Goal: Information Seeking & Learning: Check status

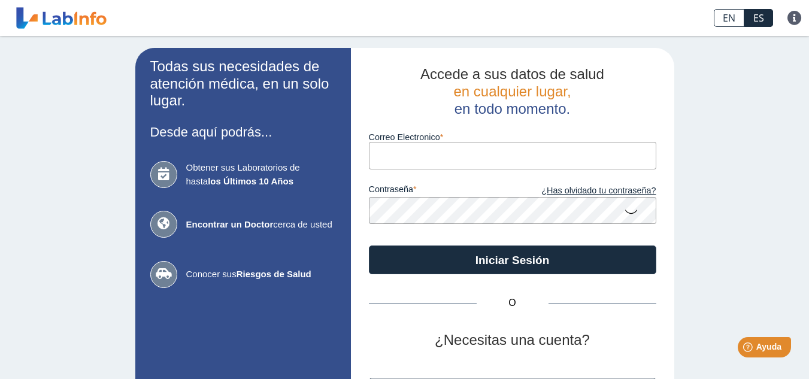
type input "[EMAIL_ADDRESS][DOMAIN_NAME]"
click at [199, 169] on span "Obtener sus Laboratorios de hasta los Últimos 10 Años" at bounding box center [261, 174] width 150 height 27
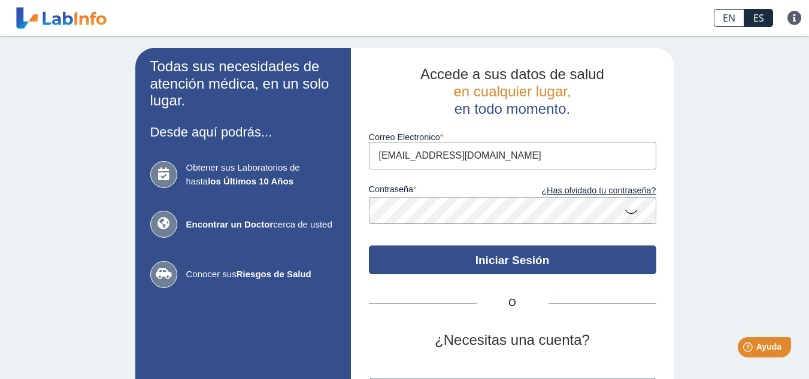
click at [531, 266] on button "Iniciar Sesión" at bounding box center [512, 259] width 287 height 29
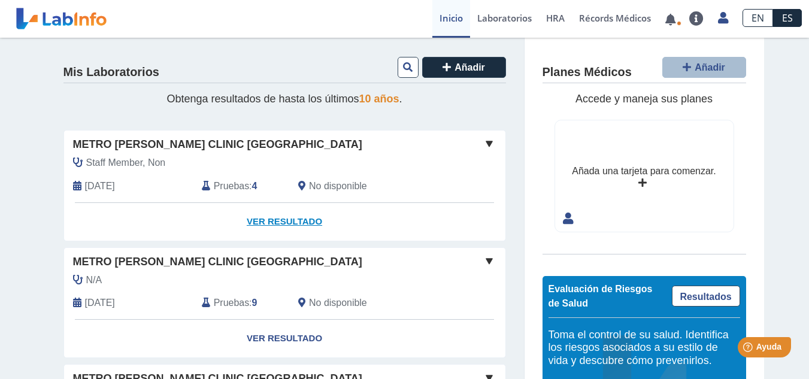
click at [267, 217] on link "Ver Resultado" at bounding box center [284, 222] width 441 height 38
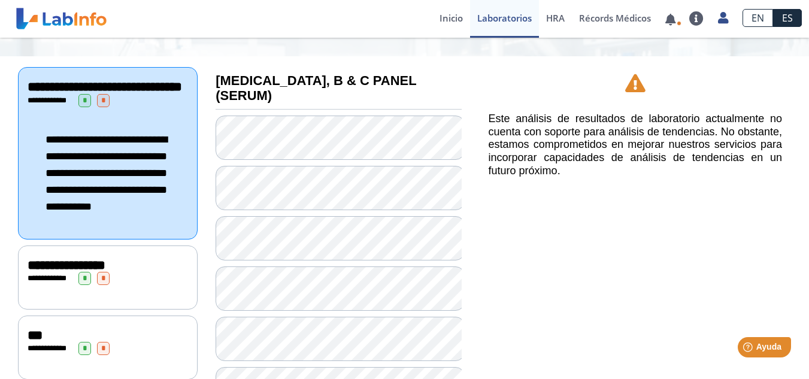
scroll to position [184, 0]
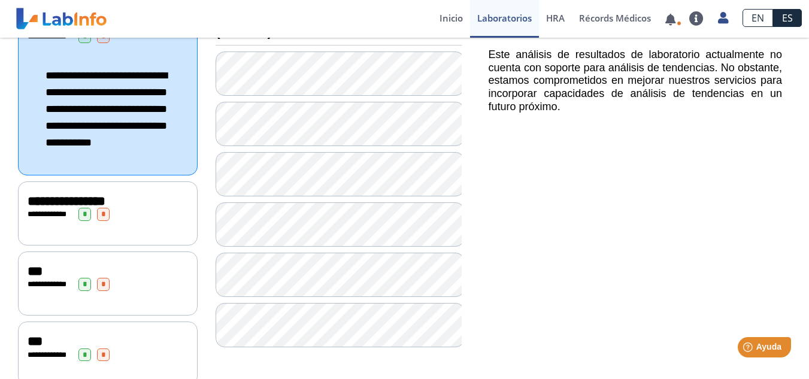
click at [80, 221] on span "*" at bounding box center [84, 214] width 13 height 13
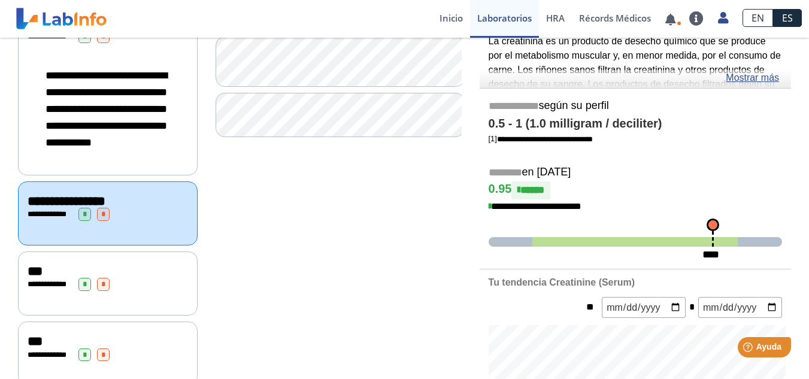
click at [81, 291] on span "*" at bounding box center [84, 284] width 13 height 13
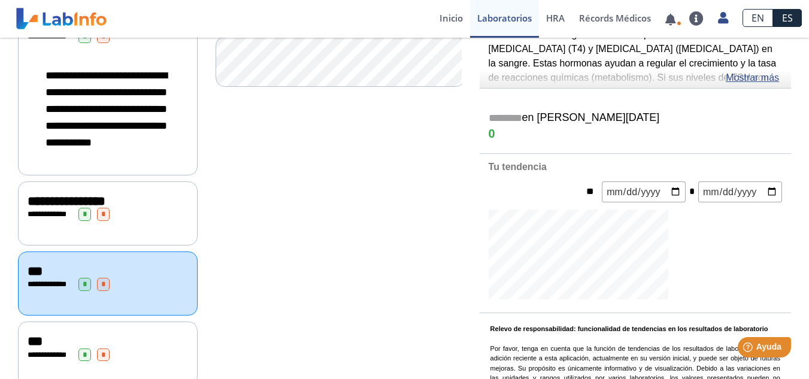
click at [84, 221] on span "*" at bounding box center [84, 214] width 13 height 13
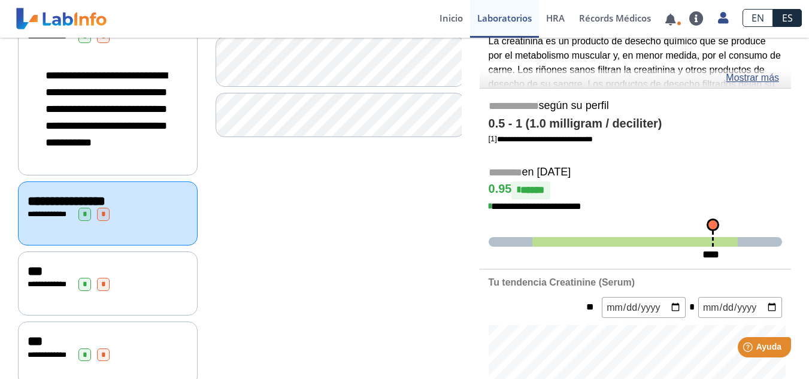
click at [83, 362] on span "*" at bounding box center [84, 354] width 13 height 13
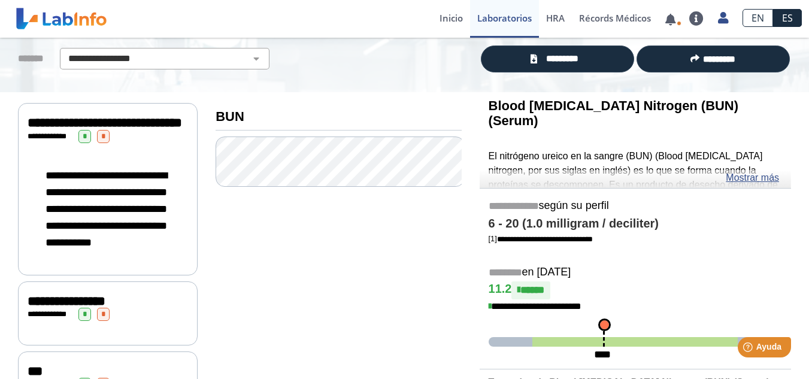
scroll to position [86, 0]
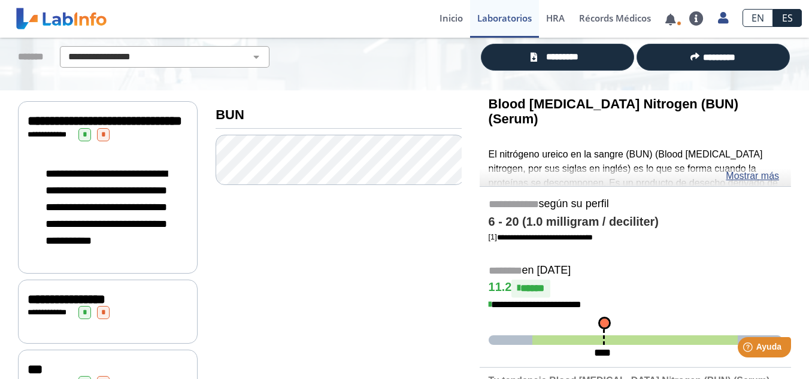
click at [51, 127] on span "**********" at bounding box center [105, 120] width 154 height 13
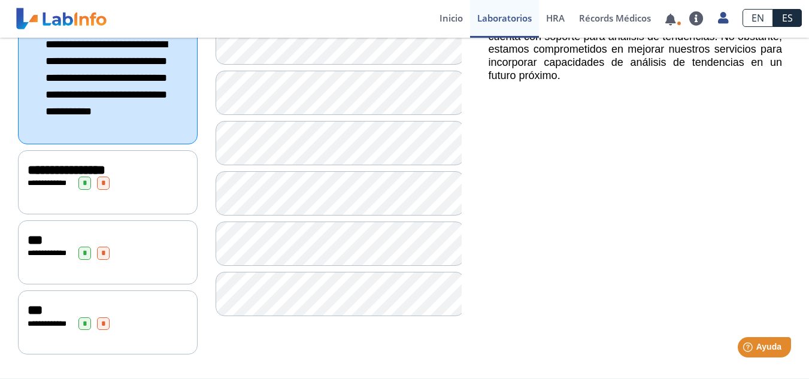
scroll to position [236, 0]
click at [764, 350] on span "Ayuda" at bounding box center [768, 347] width 26 height 10
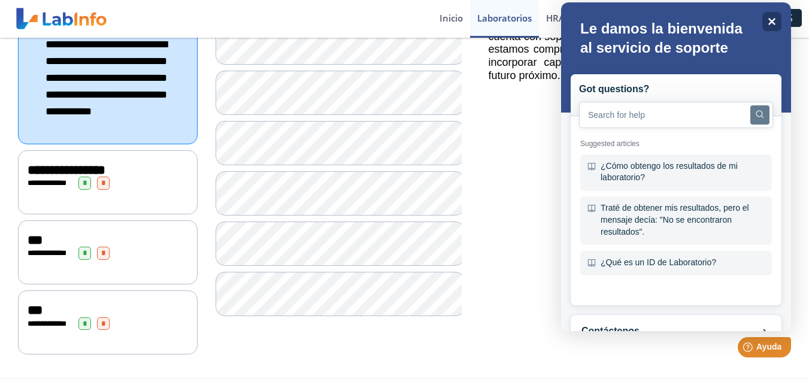
click at [785, 325] on div at bounding box center [676, 321] width 230 height 19
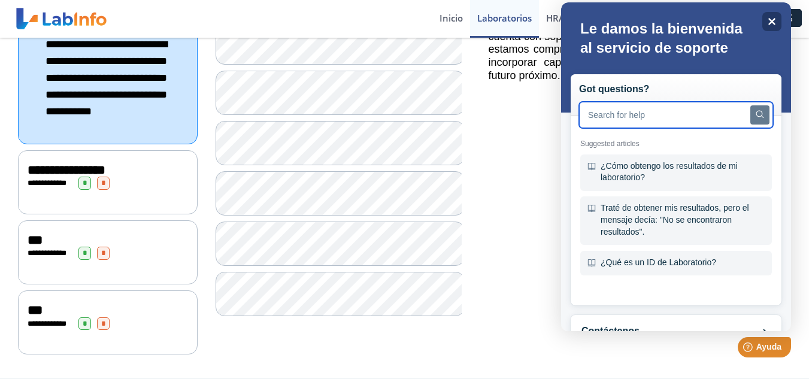
click at [632, 117] on input "text" at bounding box center [676, 115] width 194 height 26
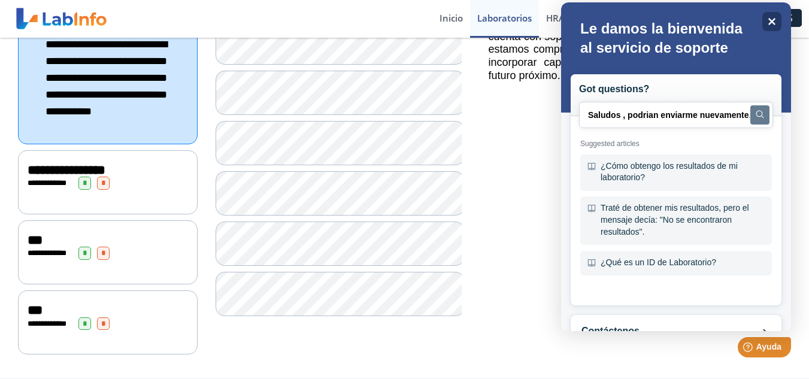
click at [755, 119] on button "Search" at bounding box center [759, 114] width 19 height 19
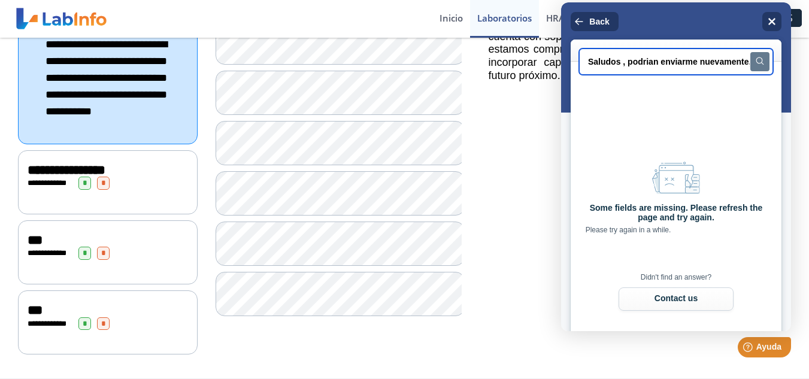
click at [746, 63] on input "Saludos , podrian enviarme nuevamente, los resultados recientes de laboratorios…" at bounding box center [676, 61] width 194 height 26
click at [746, 59] on input ", los resultados recientes de laboratorios realizados; ya tengo printer instala…" at bounding box center [676, 61] width 194 height 26
click at [748, 59] on input "s realizados; ya tengo printer instalado; muchas gracias" at bounding box center [676, 61] width 194 height 26
click at [703, 62] on input "muchas gracias" at bounding box center [676, 61] width 194 height 26
type input "m"
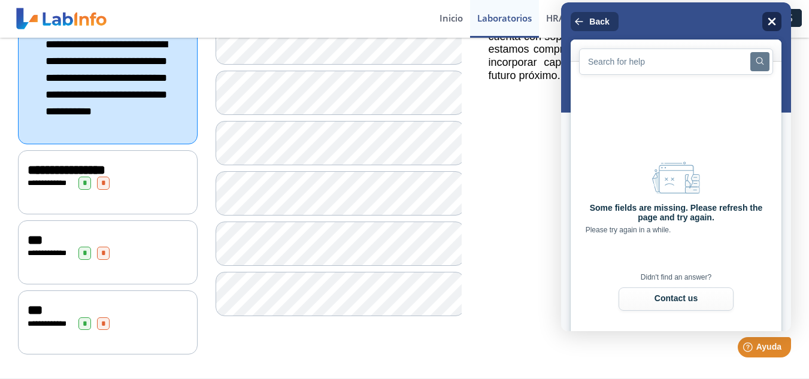
click at [775, 19] on icon "Close" at bounding box center [771, 21] width 9 height 9
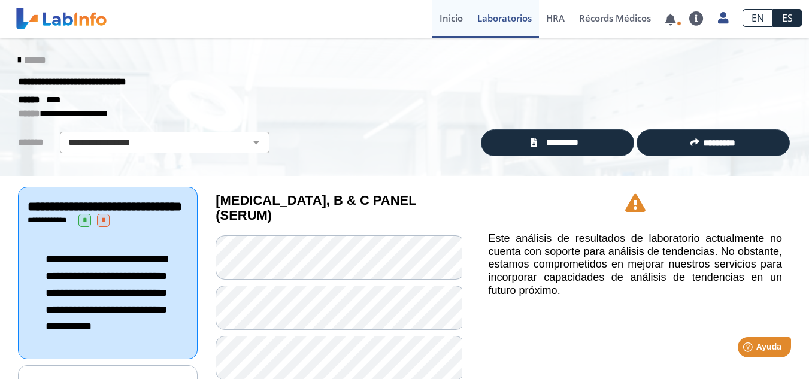
click at [448, 22] on link "Inicio" at bounding box center [451, 19] width 38 height 38
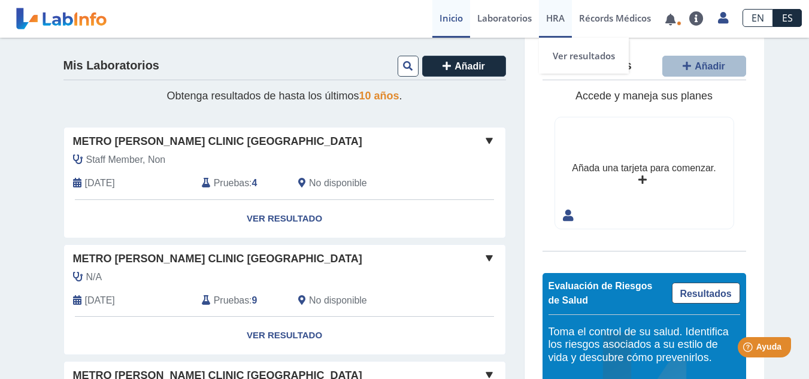
click at [557, 14] on span "HRA" at bounding box center [555, 18] width 19 height 12
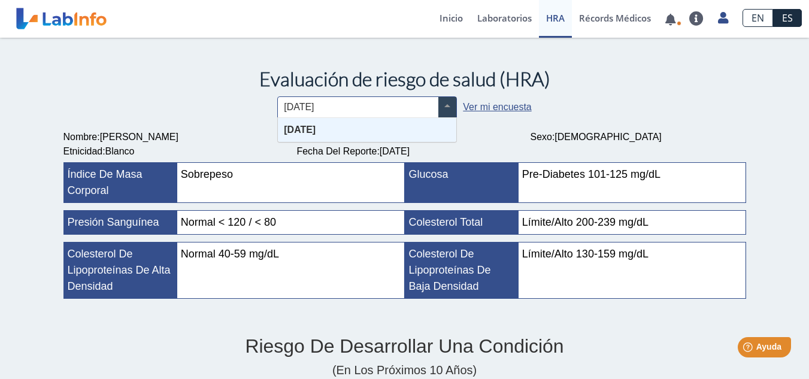
click at [446, 111] on span at bounding box center [447, 107] width 18 height 20
click at [466, 108] on link "Ver mi encuesta" at bounding box center [497, 107] width 68 height 10
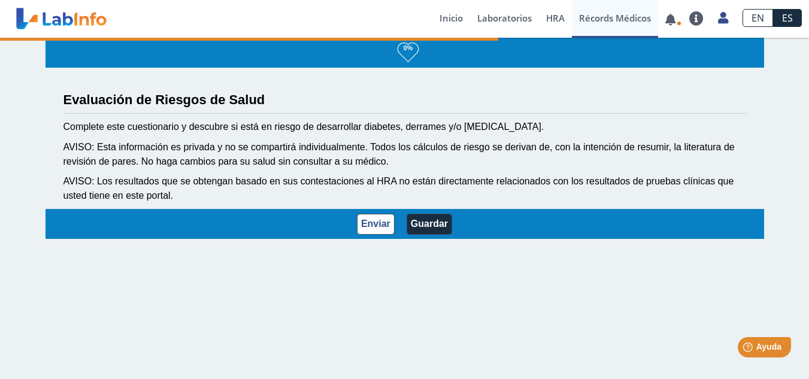
click at [609, 18] on link "Récords Médicos" at bounding box center [615, 19] width 86 height 38
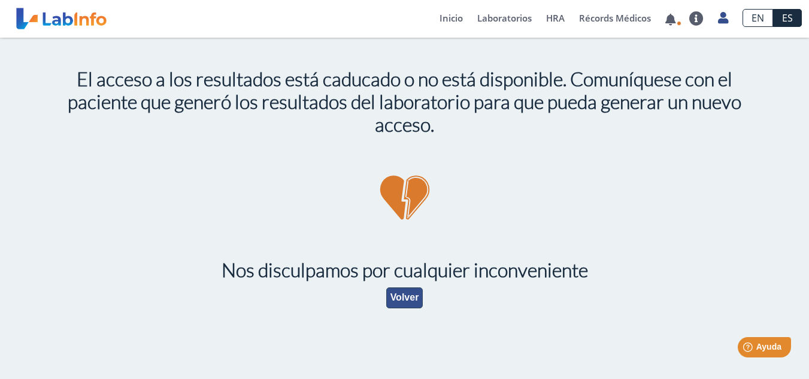
click at [399, 300] on button "Volver" at bounding box center [404, 297] width 37 height 21
